Goal: Task Accomplishment & Management: Use online tool/utility

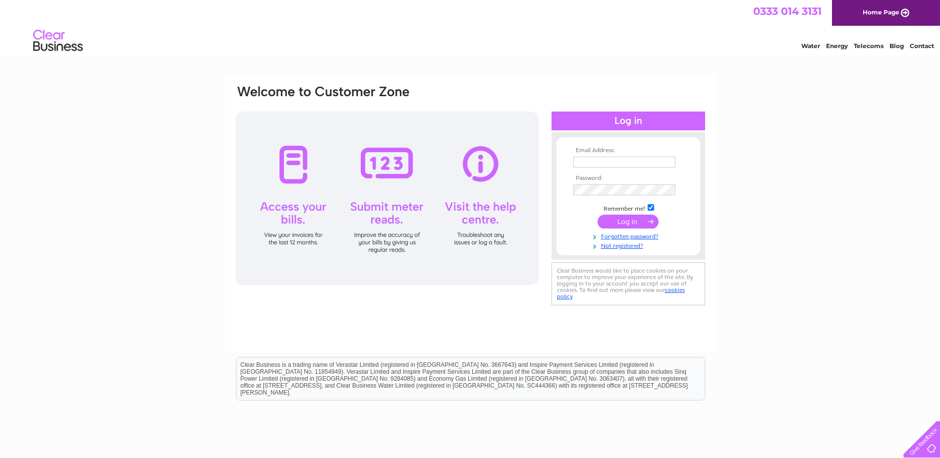
type input "[EMAIL_ADDRESS][DOMAIN_NAME]"
click at [642, 220] on input "submit" at bounding box center [628, 222] width 61 height 14
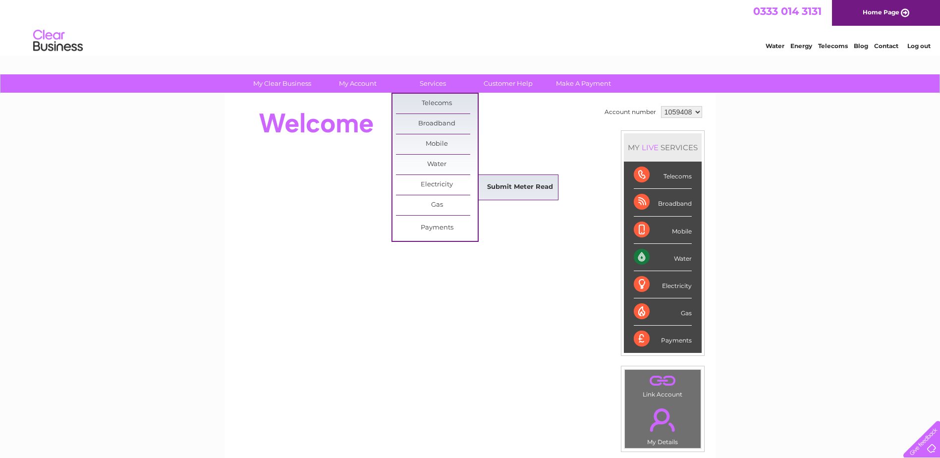
click at [510, 188] on link "Submit Meter Read" at bounding box center [520, 187] width 82 height 20
